Goal: Information Seeking & Learning: Learn about a topic

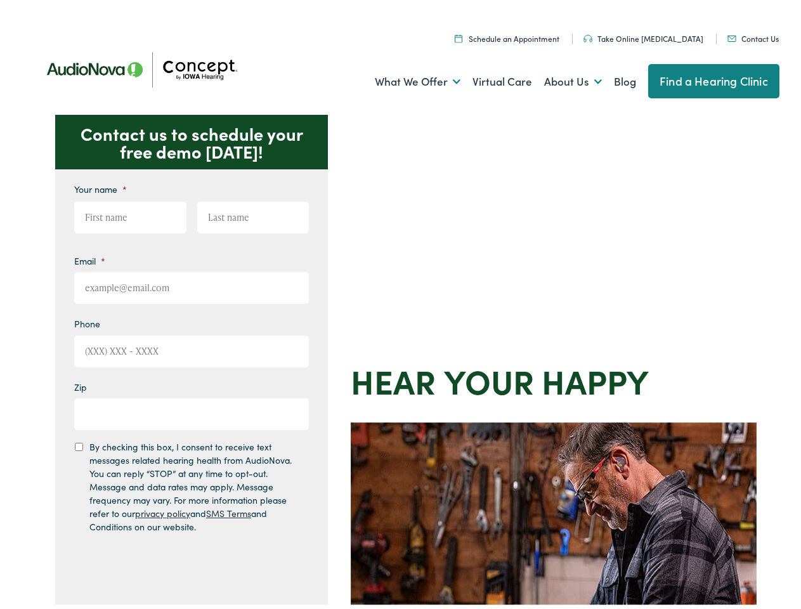
click at [400, 304] on div "Contact us to schedule your free demo [DATE]! Give us a call [PHONE_NUMBER] Ema…" at bounding box center [406, 552] width 812 height 882
click at [406, 78] on link "What We Offer" at bounding box center [418, 78] width 86 height 47
click at [559, 78] on link "About Us" at bounding box center [573, 78] width 58 height 47
